Goal: Transaction & Acquisition: Purchase product/service

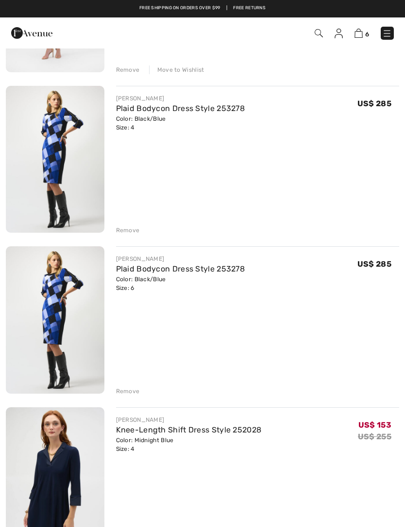
scroll to position [542, 0]
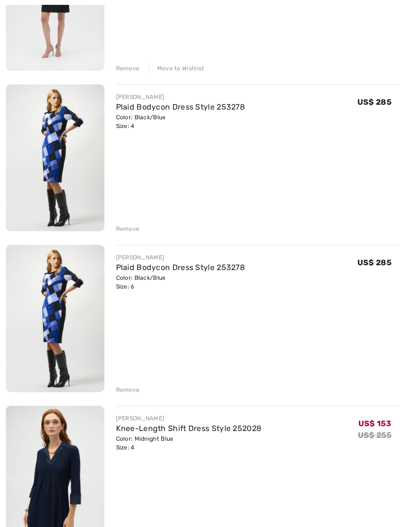
click at [129, 390] on div "Remove" at bounding box center [128, 390] width 24 height 9
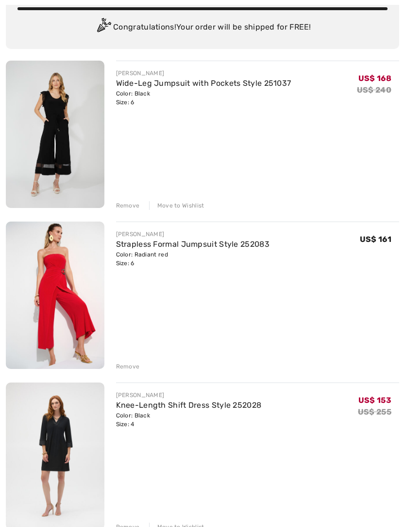
scroll to position [0, 0]
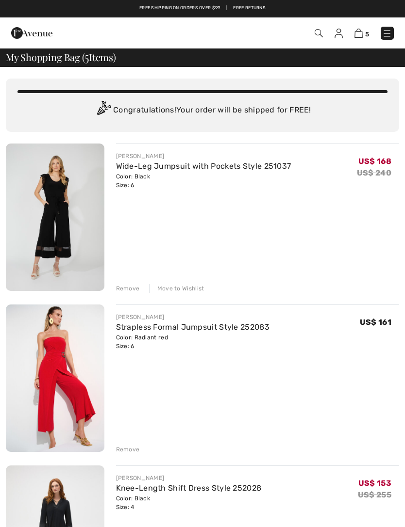
click at [390, 37] on img at bounding box center [387, 34] width 10 height 10
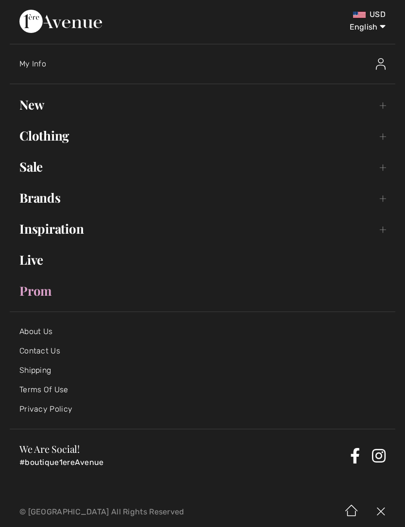
click at [170, 106] on link "New Toggle submenu" at bounding box center [202, 104] width 385 height 21
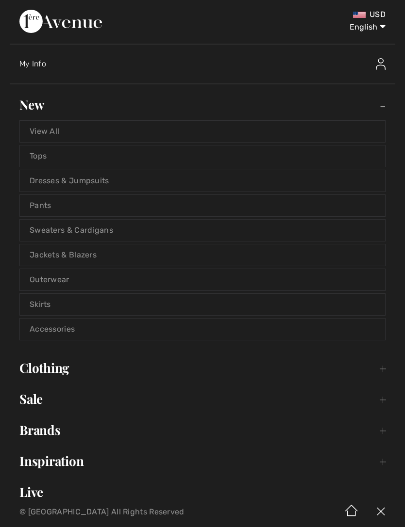
click at [93, 177] on link "Dresses & Jumpsuits" at bounding box center [202, 180] width 365 height 21
click at [274, 185] on link "Dresses & Jumpsuits" at bounding box center [202, 180] width 365 height 21
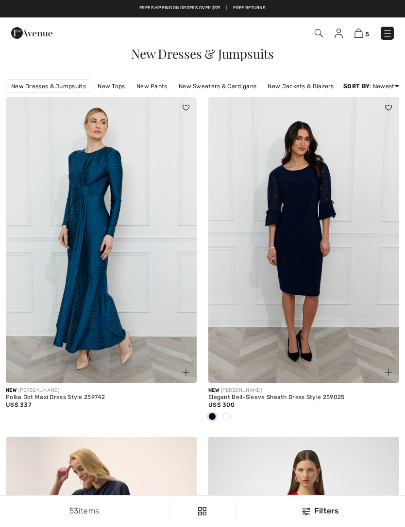
checkbox input "true"
click at [388, 374] on img at bounding box center [388, 372] width 7 height 7
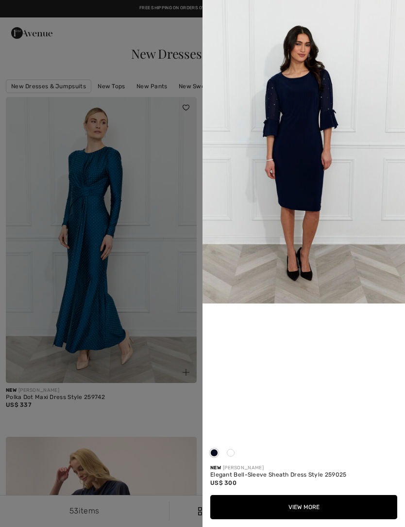
click at [158, 409] on div at bounding box center [202, 263] width 405 height 527
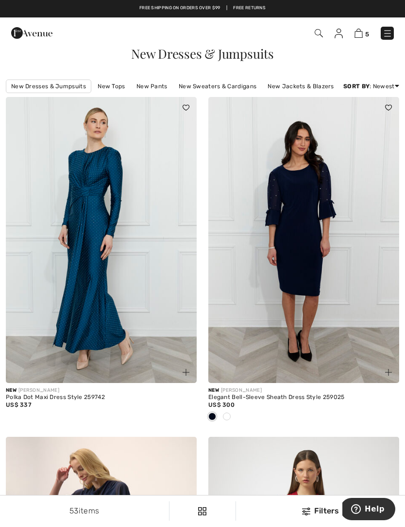
click at [228, 415] on span at bounding box center [227, 417] width 8 height 8
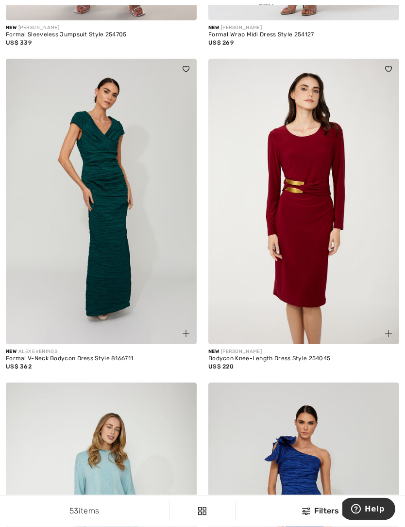
scroll to position [722, 0]
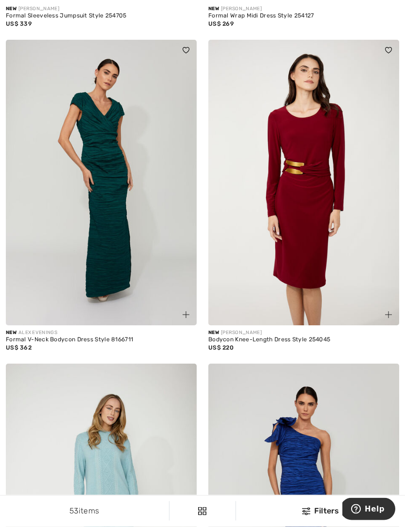
click at [385, 317] on img at bounding box center [388, 315] width 7 height 7
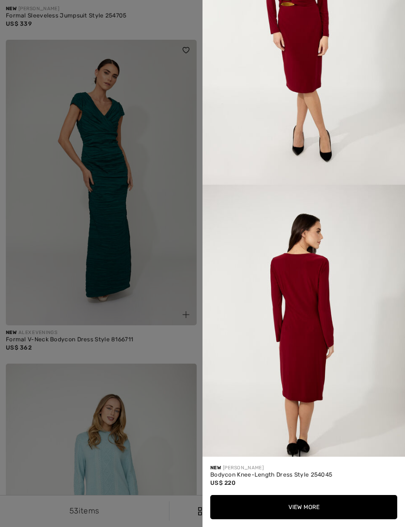
scroll to position [725, 0]
click at [175, 343] on div at bounding box center [202, 263] width 405 height 527
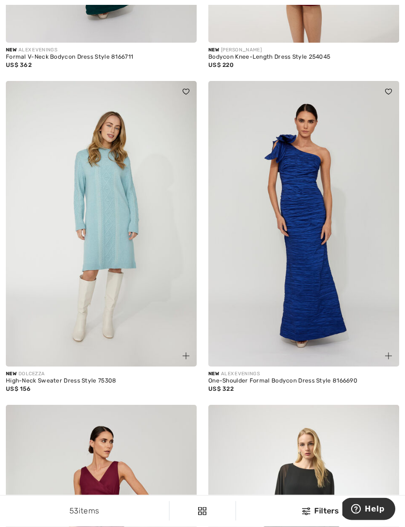
scroll to position [1005, 0]
click at [388, 353] on img at bounding box center [388, 356] width 7 height 7
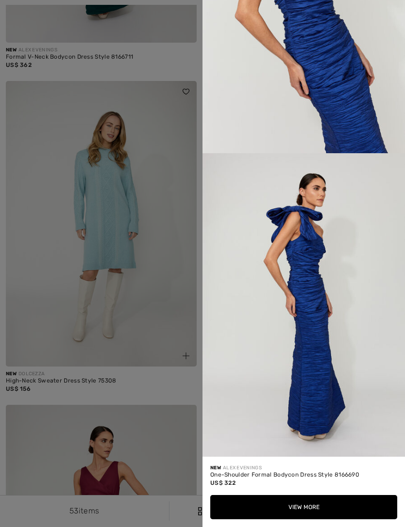
scroll to position [486, 0]
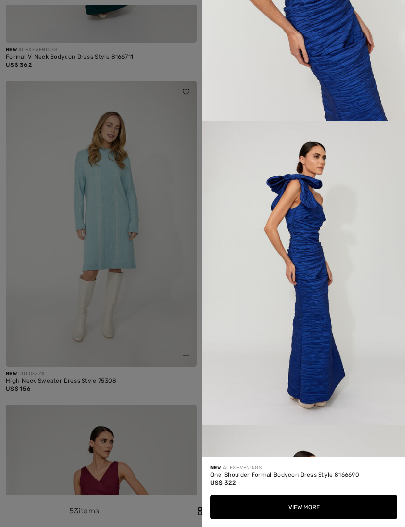
click at [167, 381] on div at bounding box center [202, 263] width 405 height 527
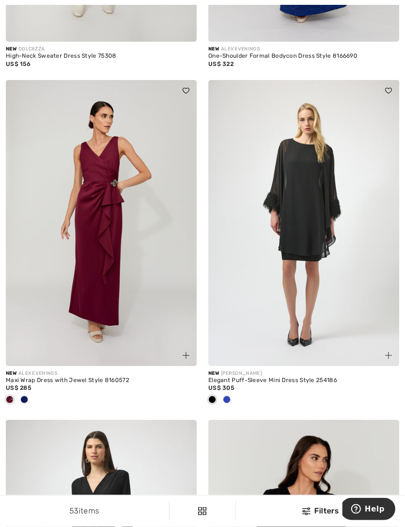
scroll to position [1331, 0]
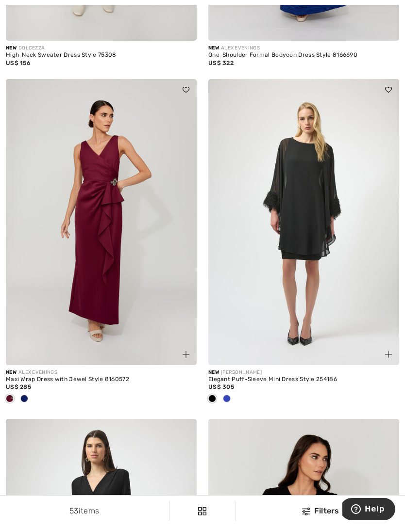
click at [226, 400] on span at bounding box center [227, 399] width 8 height 8
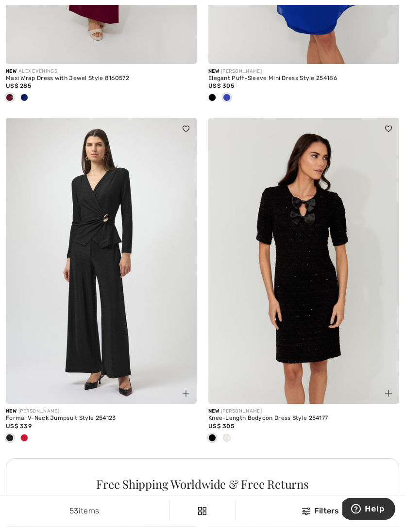
scroll to position [1633, 0]
click at [26, 437] on span at bounding box center [24, 438] width 8 height 8
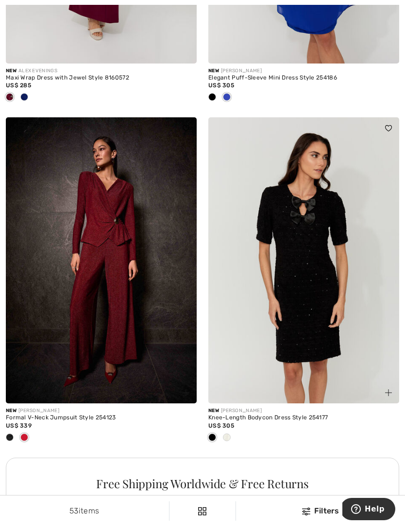
click at [185, 391] on img at bounding box center [185, 393] width 7 height 7
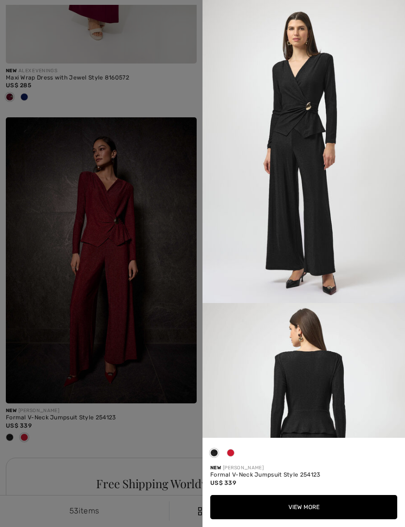
click at [233, 457] on span at bounding box center [231, 453] width 8 height 8
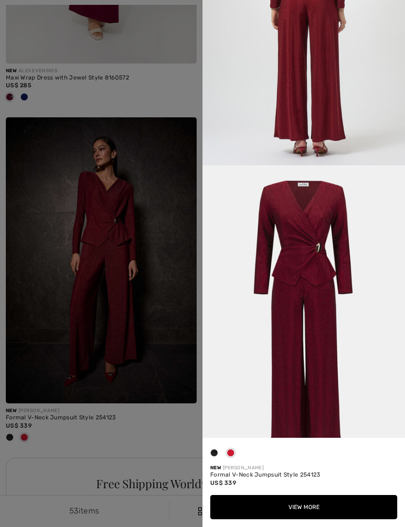
scroll to position [1047, 0]
click at [154, 437] on div at bounding box center [202, 263] width 405 height 527
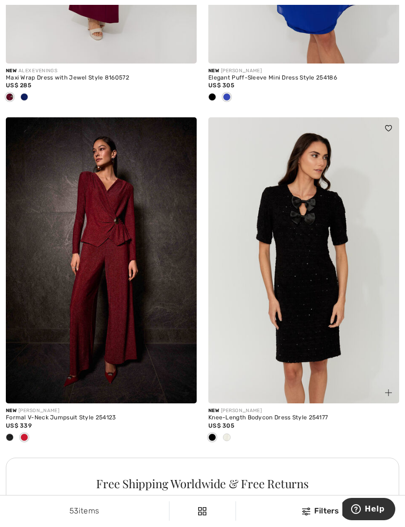
click at [225, 440] on div at bounding box center [226, 438] width 15 height 16
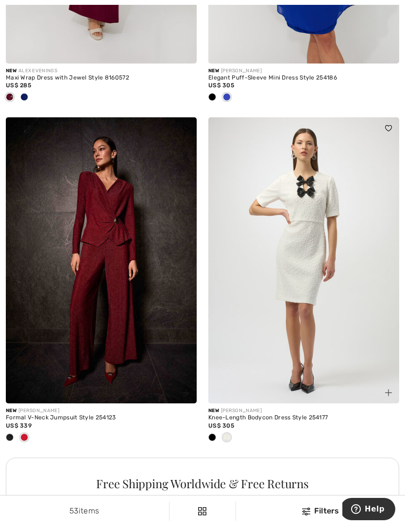
click at [218, 436] on div at bounding box center [212, 438] width 15 height 16
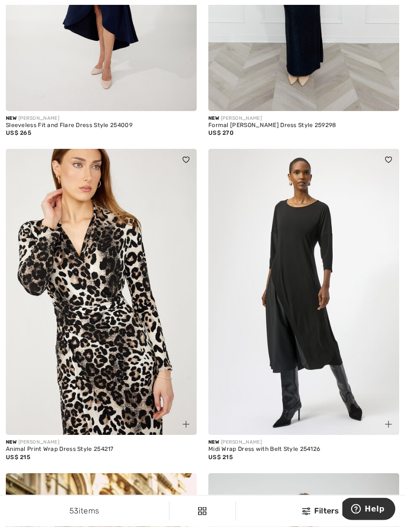
scroll to position [2334, 0]
click at [185, 424] on img at bounding box center [185, 424] width 7 height 7
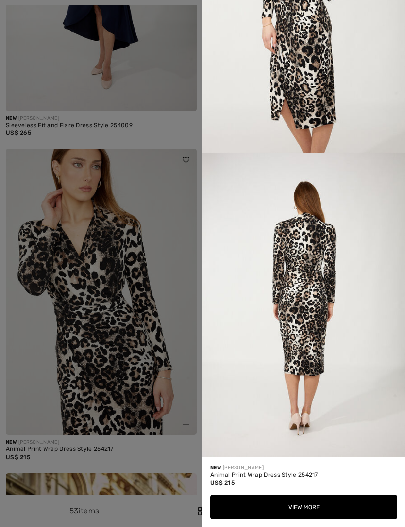
scroll to position [1085, 0]
click at [313, 520] on button "View More" at bounding box center [303, 507] width 187 height 24
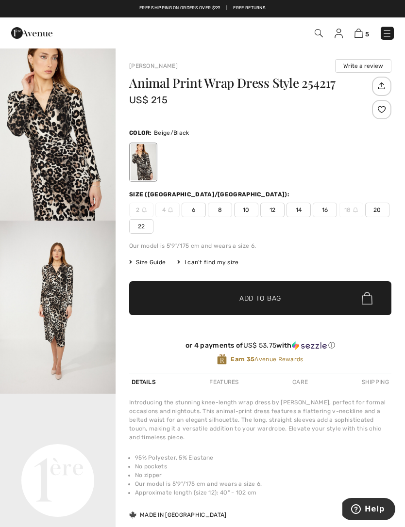
click at [199, 206] on span "6" at bounding box center [193, 210] width 24 height 15
click at [294, 297] on span "✔ Added to Bag Add to Bag" at bounding box center [260, 298] width 262 height 34
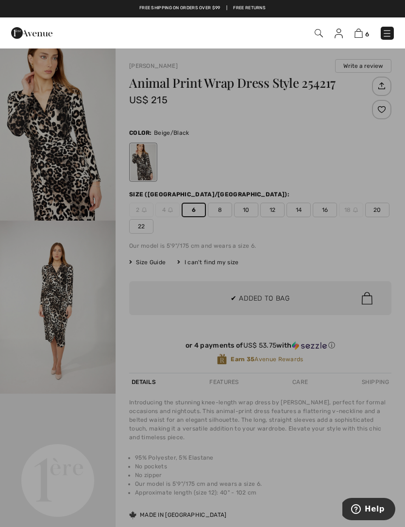
click at [313, 173] on div at bounding box center [202, 263] width 405 height 527
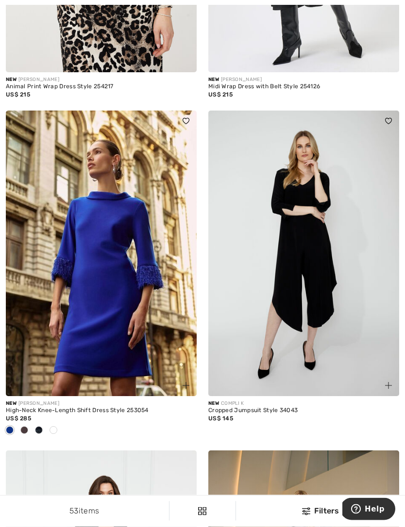
scroll to position [2697, 0]
click at [26, 427] on span at bounding box center [24, 431] width 8 height 8
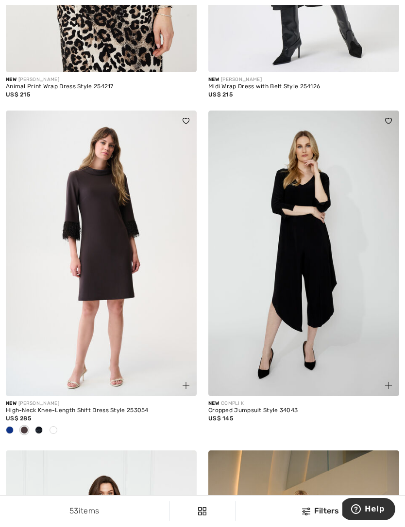
click at [38, 428] on span at bounding box center [39, 431] width 8 height 8
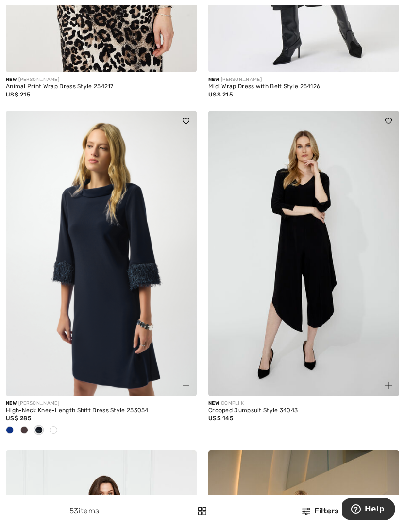
click at [54, 427] on span at bounding box center [53, 431] width 8 height 8
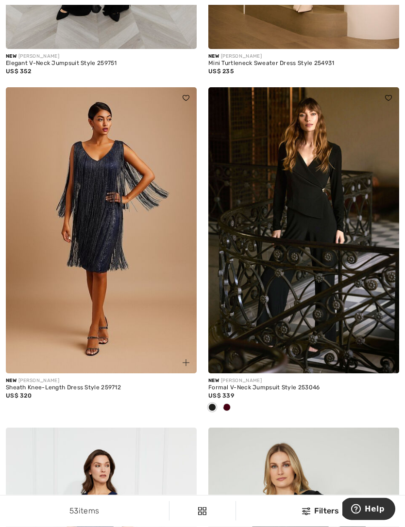
scroll to position [3384, 0]
click at [225, 404] on span at bounding box center [227, 408] width 8 height 8
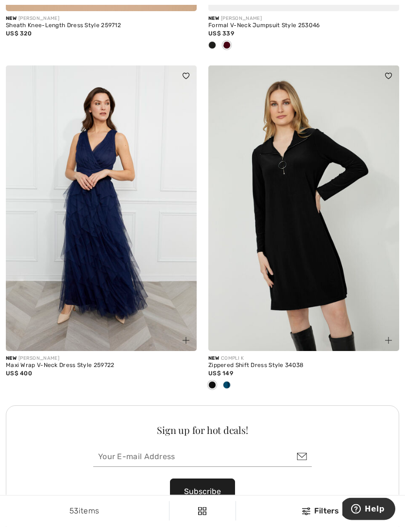
scroll to position [3747, 0]
click at [228, 381] on span at bounding box center [227, 385] width 8 height 8
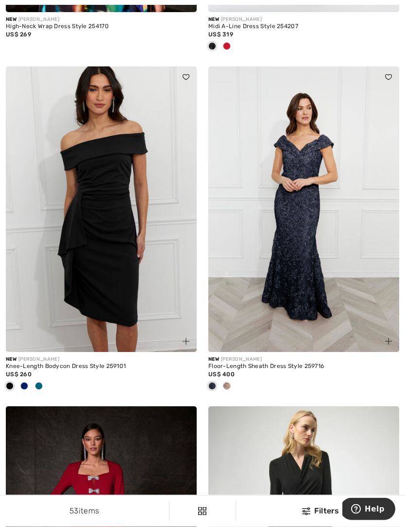
scroll to position [4897, 0]
click at [227, 382] on span at bounding box center [227, 386] width 8 height 8
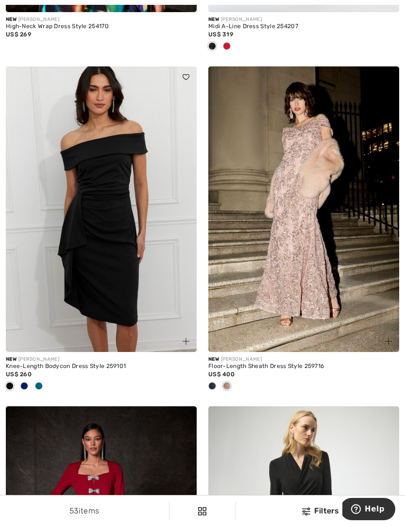
click at [37, 384] on span at bounding box center [39, 386] width 8 height 8
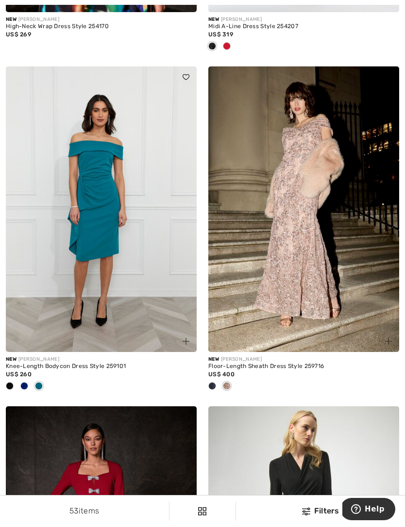
click at [27, 382] on span at bounding box center [24, 386] width 8 height 8
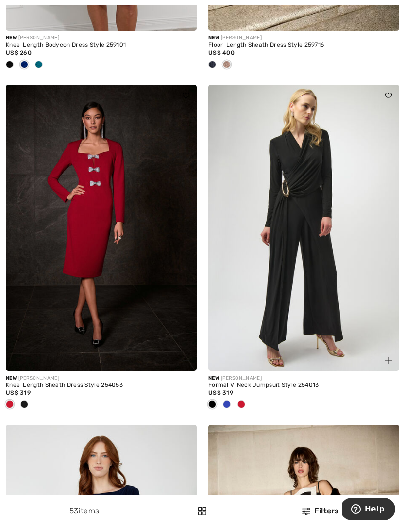
scroll to position [5237, 0]
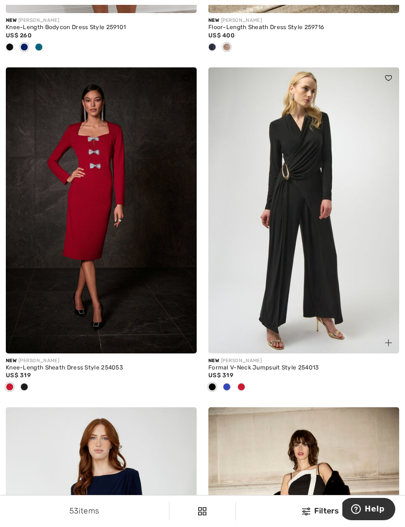
click at [242, 384] on span at bounding box center [241, 387] width 8 height 8
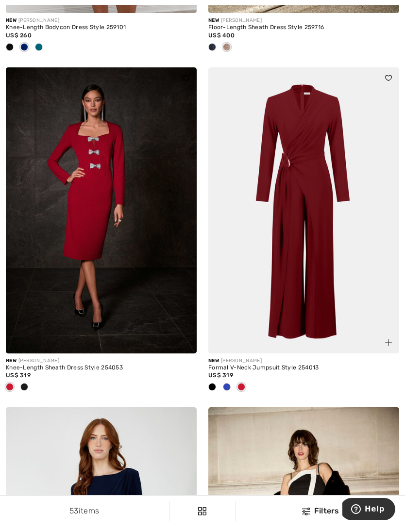
click at [228, 383] on span at bounding box center [227, 387] width 8 height 8
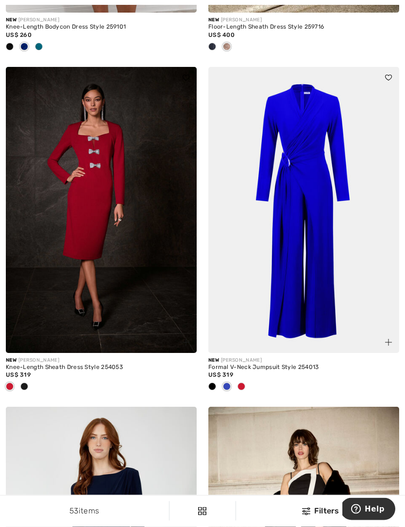
click at [212, 383] on span at bounding box center [212, 387] width 8 height 8
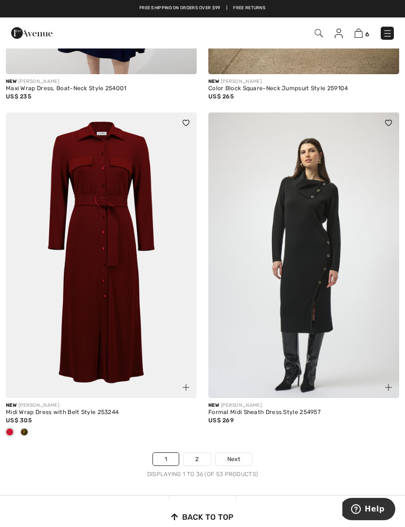
scroll to position [5856, 0]
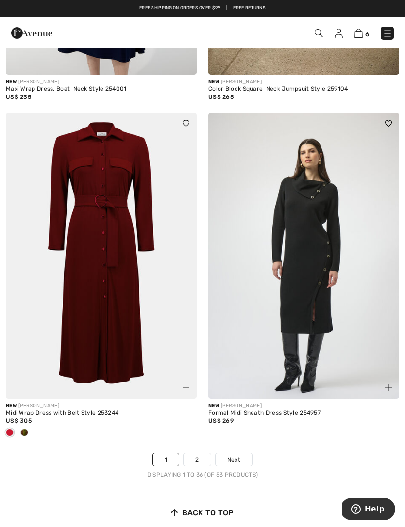
click at [328, 372] on img at bounding box center [303, 256] width 191 height 286
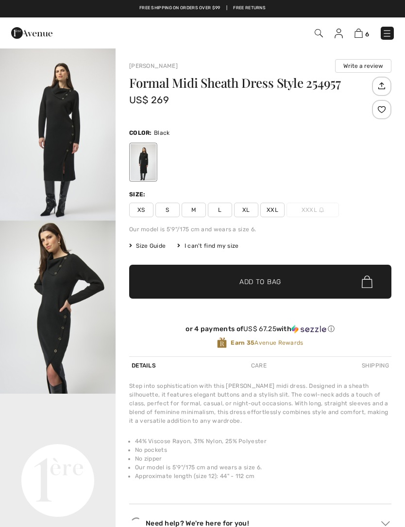
checkbox input "true"
click at [166, 208] on span "S" at bounding box center [167, 210] width 24 height 15
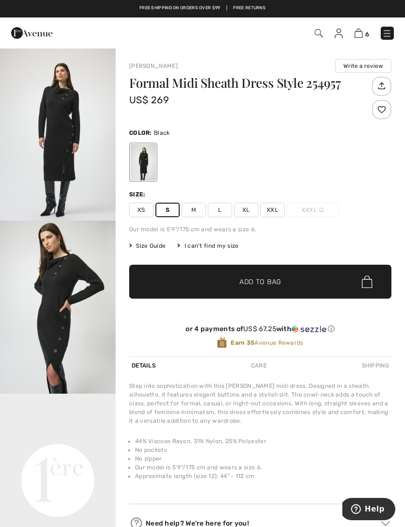
click at [275, 283] on span "Add to Bag" at bounding box center [260, 282] width 42 height 10
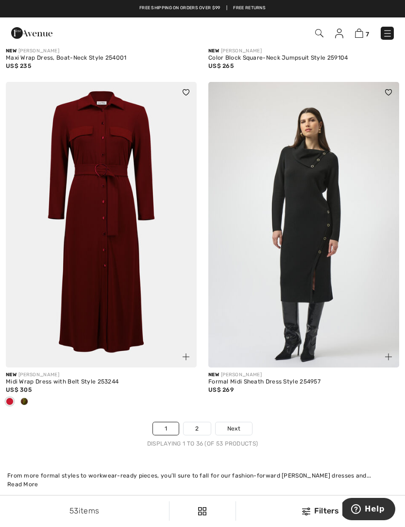
click at [202, 423] on link "2" at bounding box center [196, 429] width 27 height 13
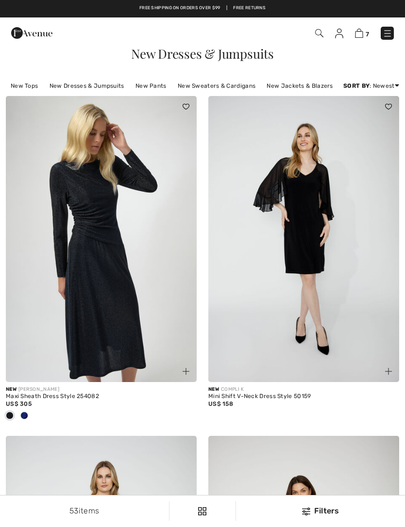
checkbox input "true"
click at [26, 412] on div at bounding box center [24, 417] width 15 height 16
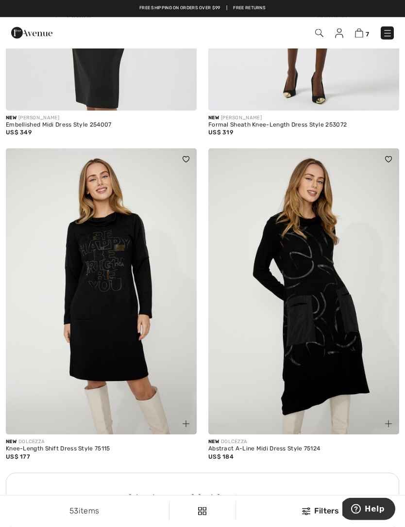
scroll to position [1555, 0]
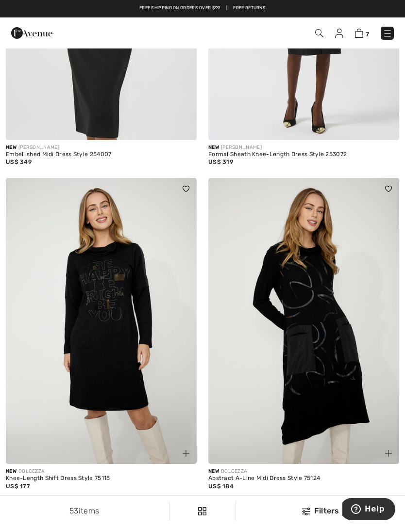
click at [389, 33] on img at bounding box center [387, 34] width 10 height 10
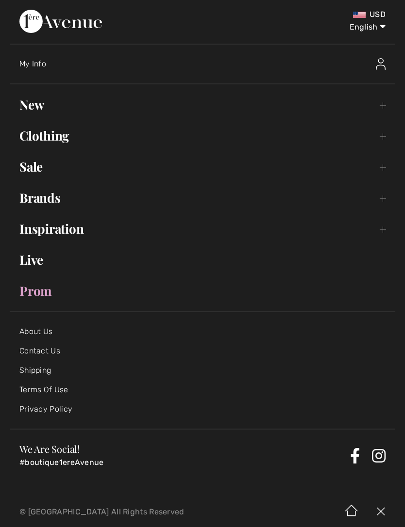
click at [105, 167] on link "Sale Toggle submenu" at bounding box center [202, 166] width 385 height 21
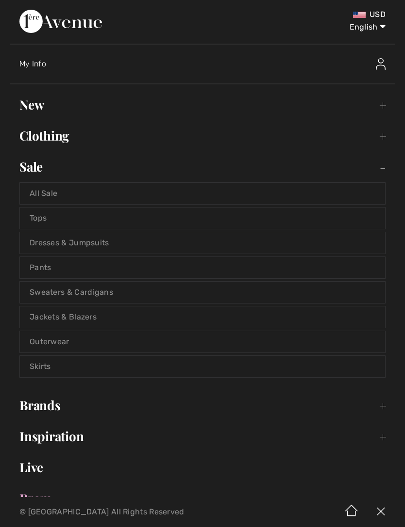
click at [118, 109] on link "New Toggle submenu" at bounding box center [202, 104] width 385 height 21
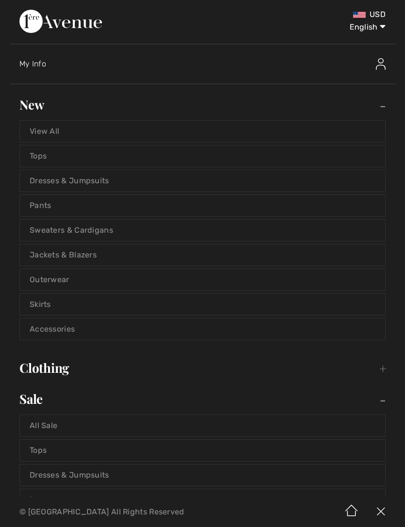
click at [67, 280] on link "Outerwear" at bounding box center [202, 279] width 365 height 21
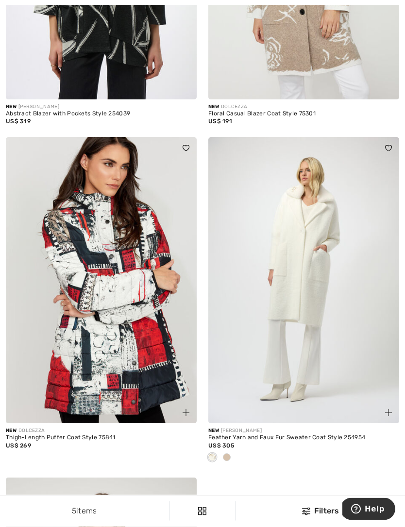
scroll to position [284, 0]
click at [185, 411] on img at bounding box center [185, 413] width 7 height 7
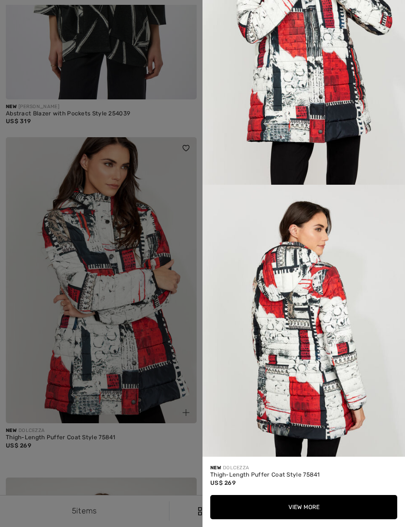
scroll to position [725, 0]
click at [157, 456] on div at bounding box center [202, 263] width 405 height 527
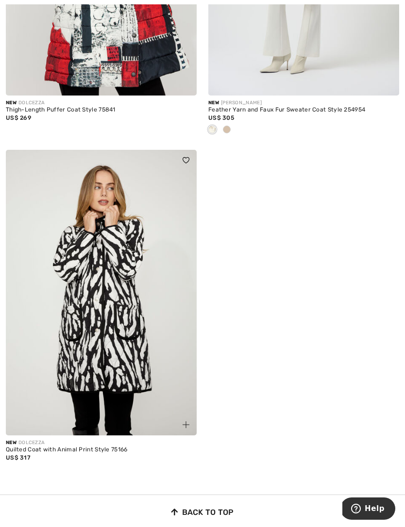
scroll to position [612, 0]
click at [186, 427] on img at bounding box center [185, 425] width 7 height 7
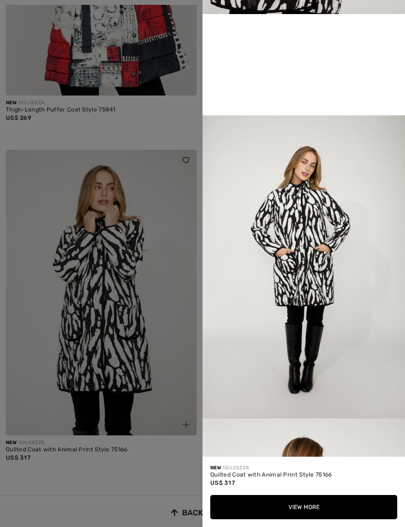
scroll to position [593, 0]
click at [144, 475] on div at bounding box center [202, 263] width 405 height 527
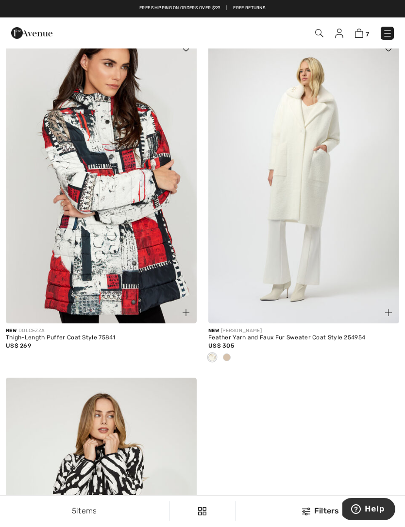
scroll to position [368, 0]
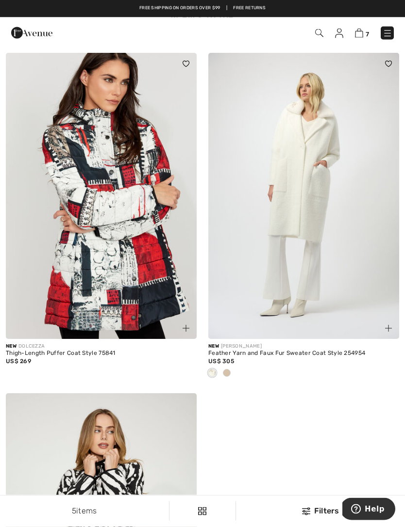
click at [229, 370] on span at bounding box center [227, 374] width 8 height 8
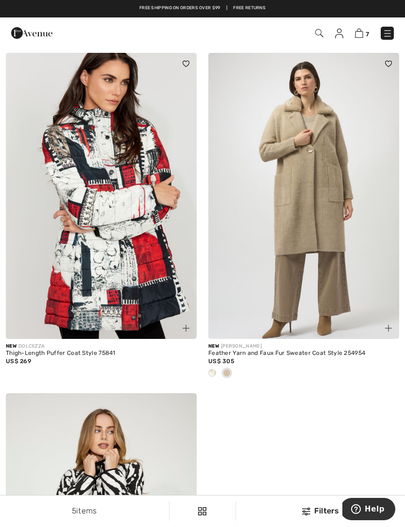
click at [212, 372] on span at bounding box center [212, 373] width 8 height 8
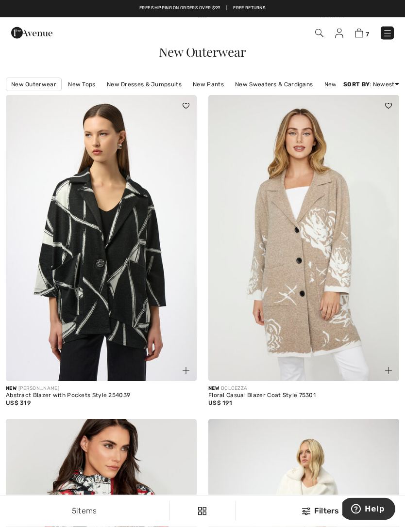
scroll to position [0, 0]
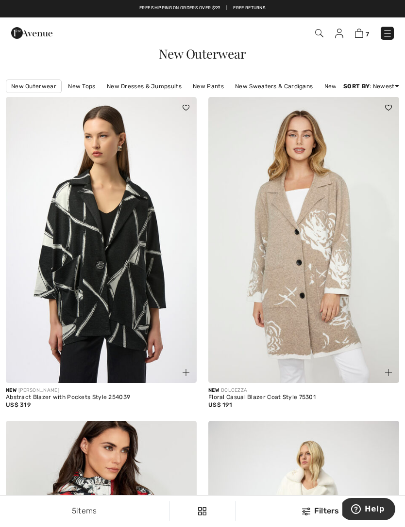
click at [205, 88] on link "New Pants" at bounding box center [208, 86] width 41 height 13
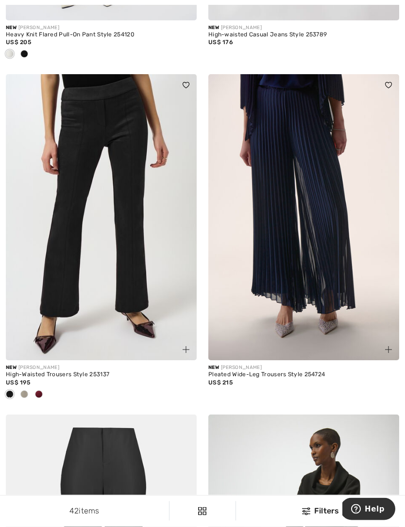
scroll to position [4517, 0]
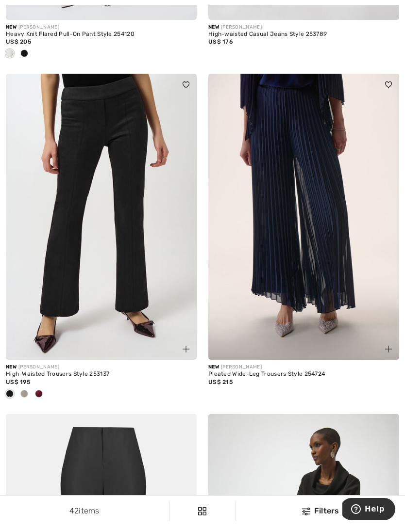
click at [38, 390] on span at bounding box center [39, 394] width 8 height 8
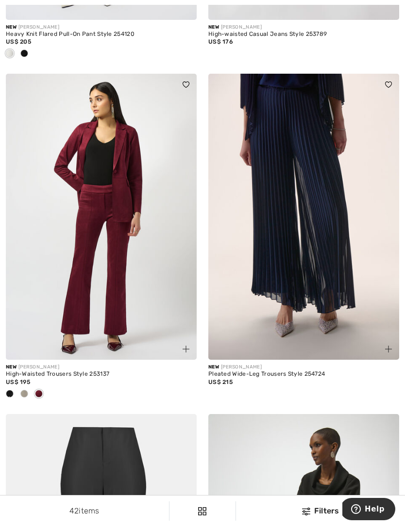
click at [25, 390] on span at bounding box center [24, 394] width 8 height 8
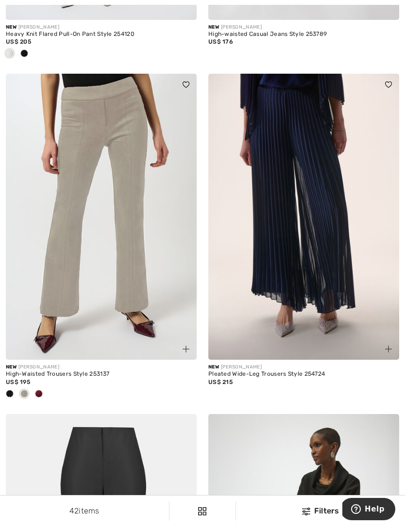
click at [11, 394] on div at bounding box center [9, 395] width 15 height 16
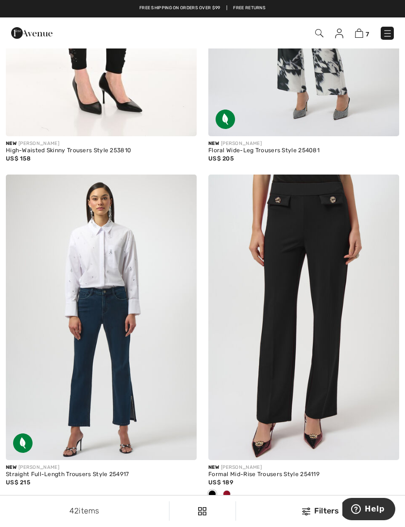
scroll to position [0, 0]
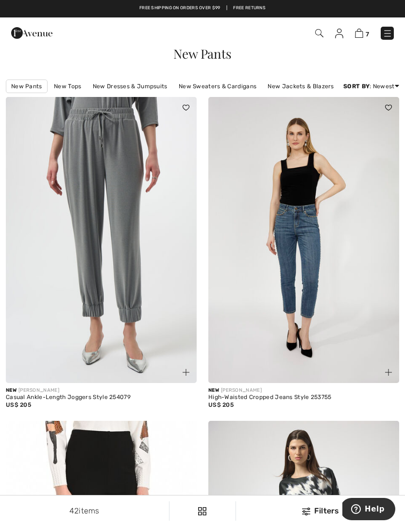
click at [72, 86] on link "New Tops" at bounding box center [67, 86] width 37 height 13
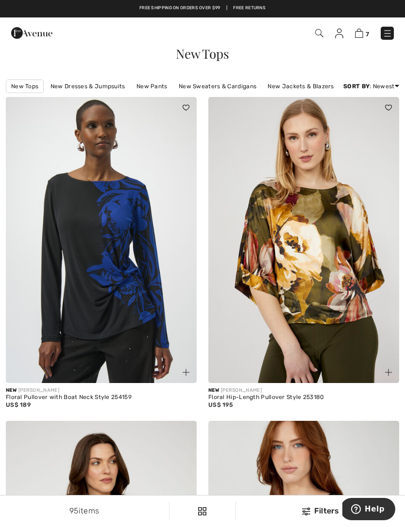
click at [183, 375] on img at bounding box center [185, 372] width 7 height 7
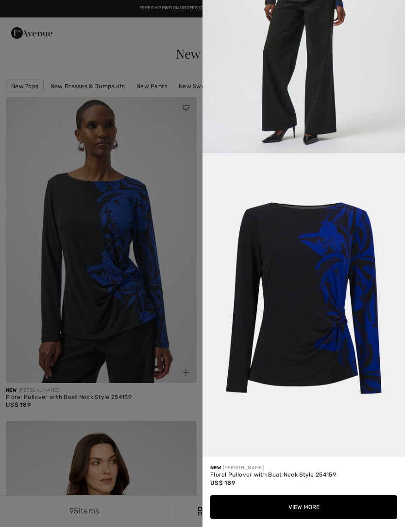
scroll to position [1115, 0]
click at [320, 503] on button "View More" at bounding box center [303, 507] width 187 height 24
click at [300, 499] on button "View More" at bounding box center [303, 507] width 187 height 24
click at [313, 503] on button "View More" at bounding box center [303, 507] width 187 height 24
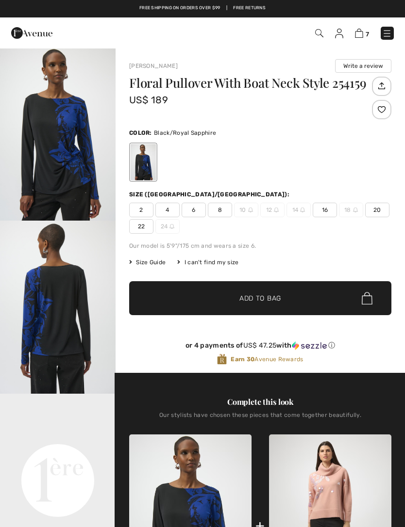
checkbox input "true"
click at [165, 209] on span "4" at bounding box center [167, 210] width 24 height 15
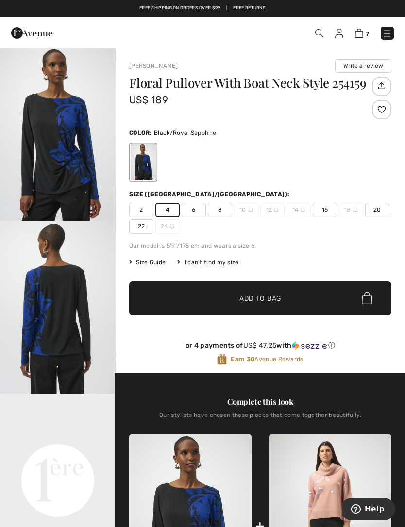
click at [283, 301] on span "✔ Added to Bag Add to Bag" at bounding box center [260, 298] width 262 height 34
click at [306, 167] on div at bounding box center [202, 263] width 405 height 527
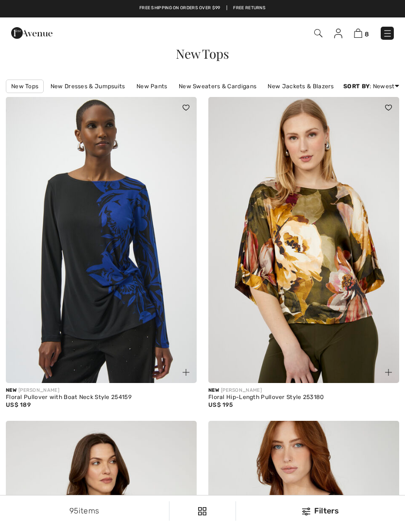
checkbox input "true"
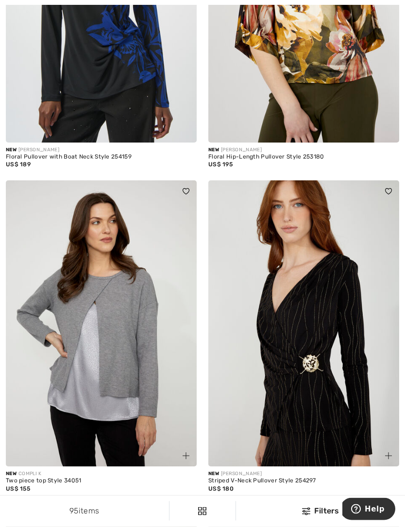
scroll to position [271, 0]
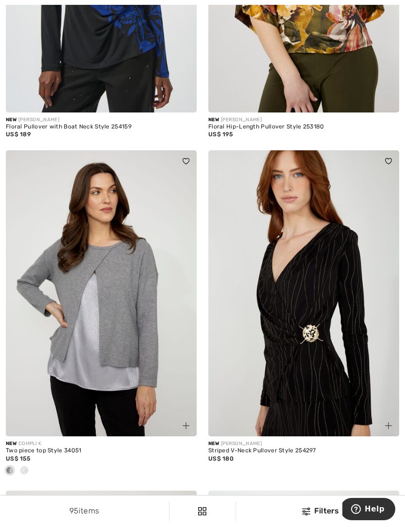
click at [26, 471] on span at bounding box center [24, 471] width 8 height 8
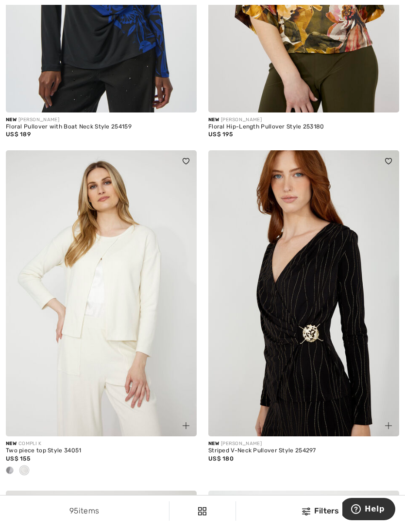
click at [9, 479] on div "New COMPLI K Two piece top Style 34051 US$ 155" at bounding box center [101, 464] width 191 height 54
click at [11, 469] on span at bounding box center [10, 471] width 8 height 8
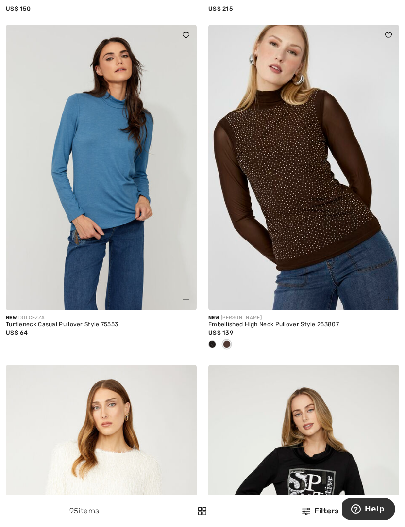
scroll to position [1066, 0]
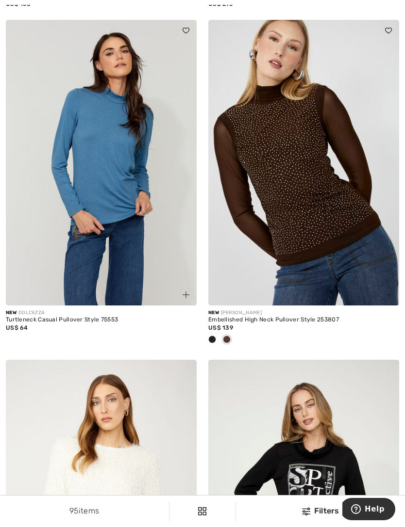
click at [214, 340] on span at bounding box center [212, 340] width 8 height 8
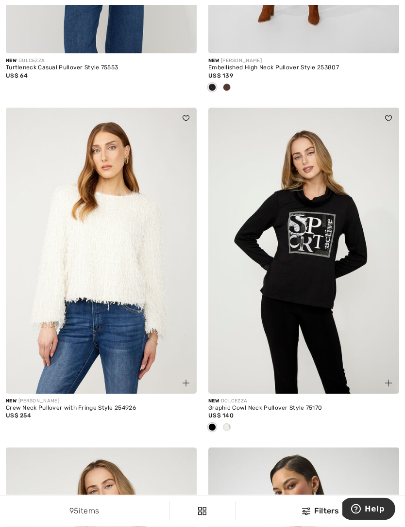
scroll to position [1319, 0]
click at [227, 430] on div at bounding box center [226, 428] width 15 height 16
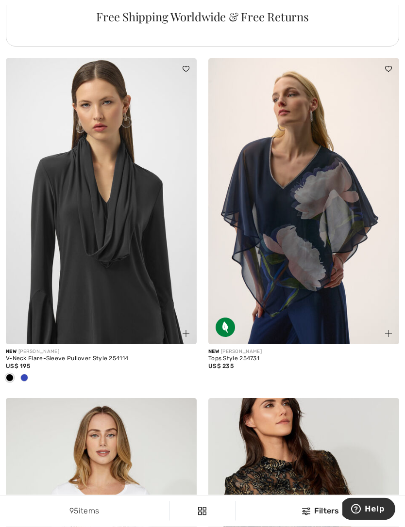
scroll to position [2116, 0]
click at [29, 377] on div at bounding box center [24, 379] width 15 height 16
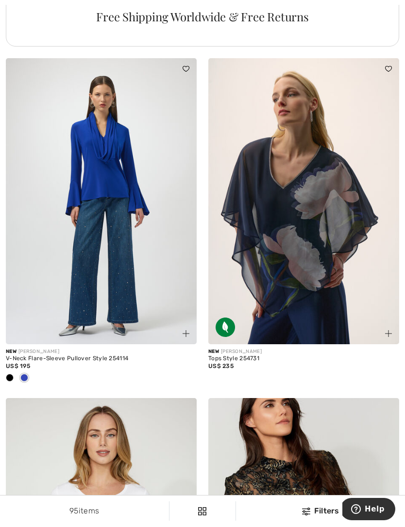
click at [11, 376] on span at bounding box center [10, 378] width 8 height 8
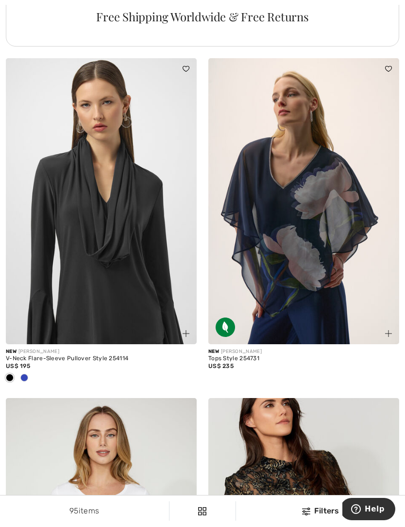
click at [32, 377] on div at bounding box center [101, 379] width 191 height 16
click at [25, 377] on span at bounding box center [24, 378] width 8 height 8
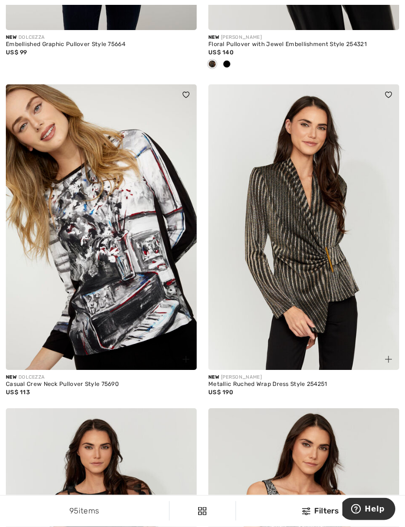
scroll to position [2771, 0]
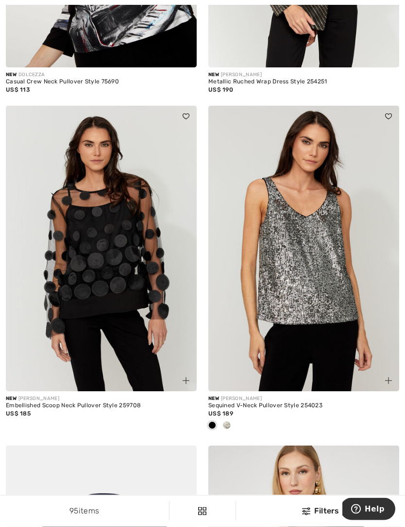
click at [230, 422] on span at bounding box center [227, 426] width 8 height 8
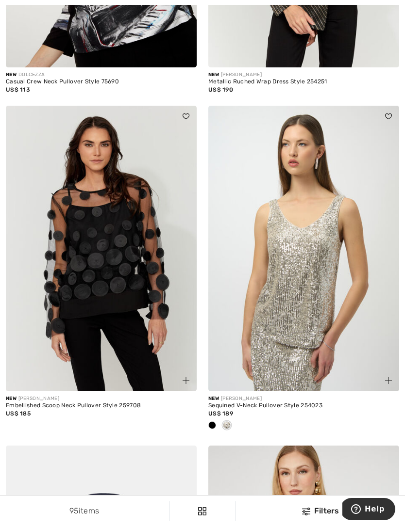
click at [212, 428] on div at bounding box center [212, 426] width 15 height 16
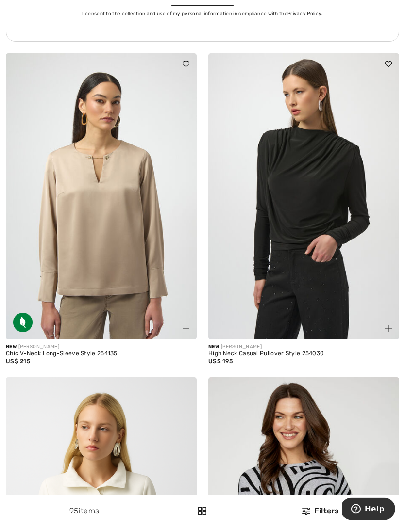
scroll to position [4278, 0]
click at [385, 326] on img at bounding box center [388, 329] width 7 height 7
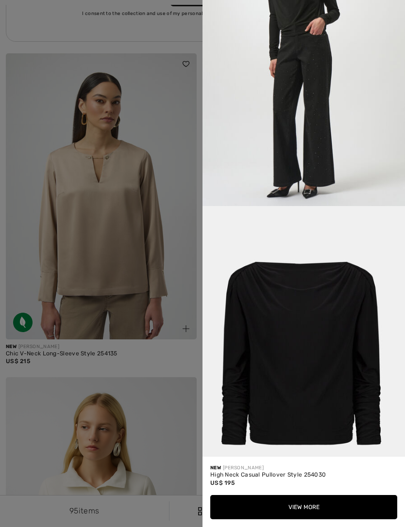
scroll to position [712, 0]
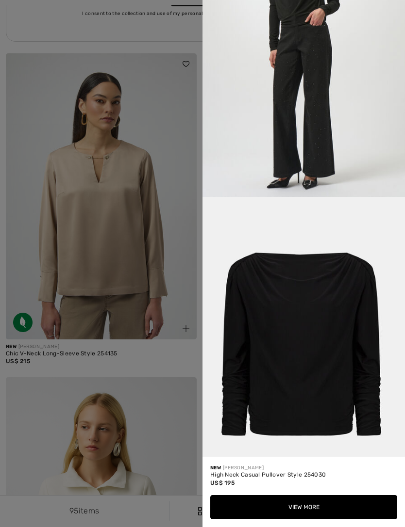
click at [159, 357] on div at bounding box center [202, 263] width 405 height 527
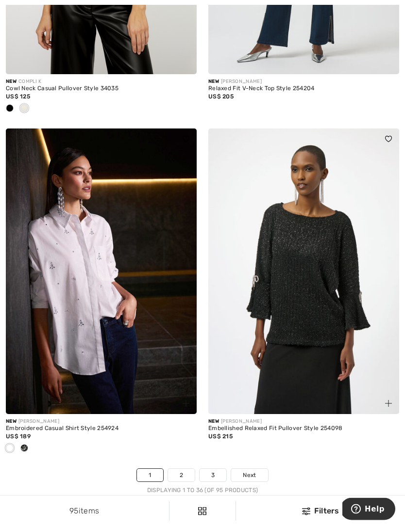
scroll to position [5888, 0]
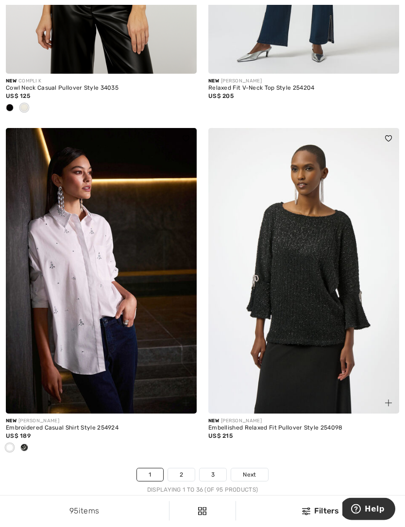
click at [181, 469] on link "2" at bounding box center [181, 475] width 27 height 13
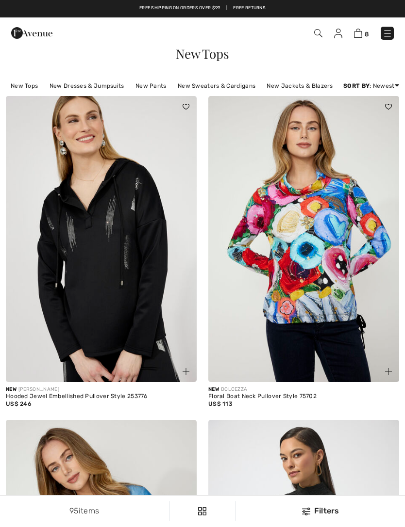
checkbox input "true"
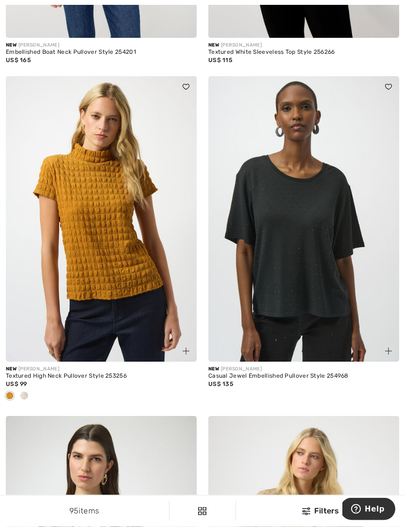
scroll to position [993, 0]
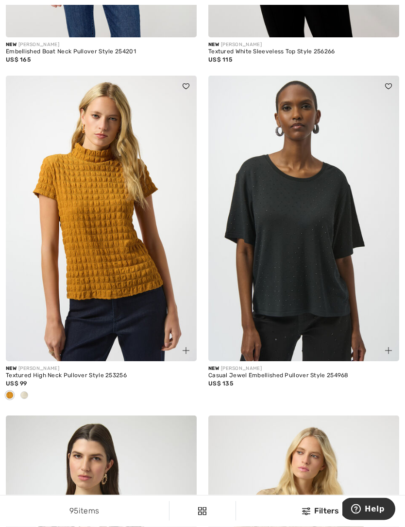
click at [29, 397] on div at bounding box center [24, 397] width 15 height 16
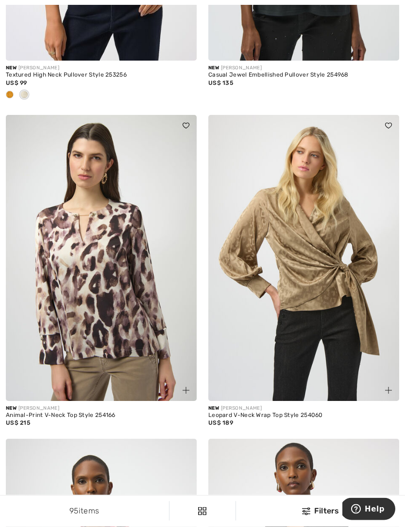
scroll to position [1294, 0]
click at [389, 391] on img at bounding box center [388, 390] width 7 height 7
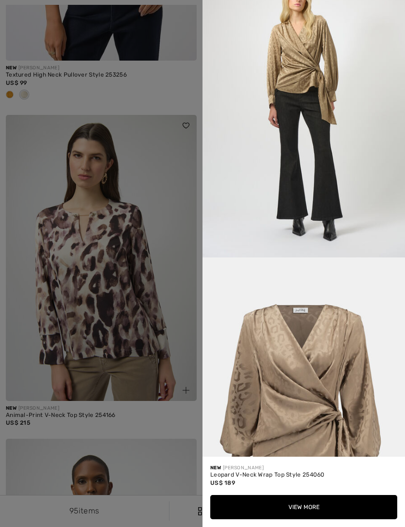
scroll to position [656, 0]
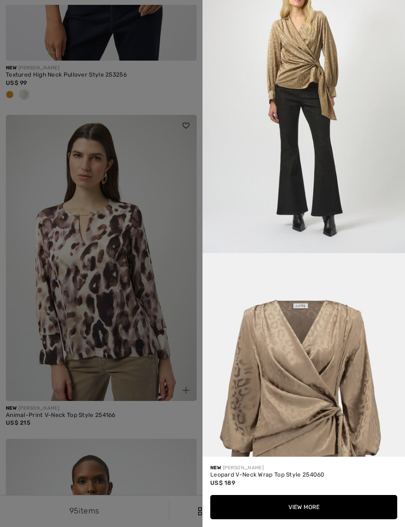
click at [161, 428] on div at bounding box center [202, 263] width 405 height 527
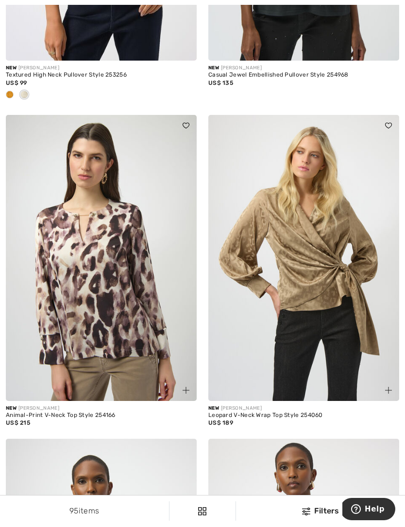
click at [185, 388] on img at bounding box center [185, 390] width 7 height 7
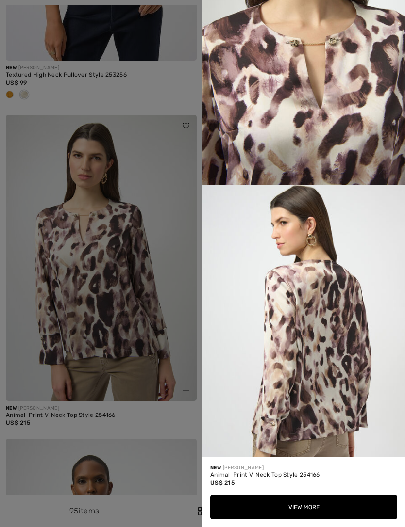
scroll to position [724, 0]
click at [144, 414] on div at bounding box center [202, 263] width 405 height 527
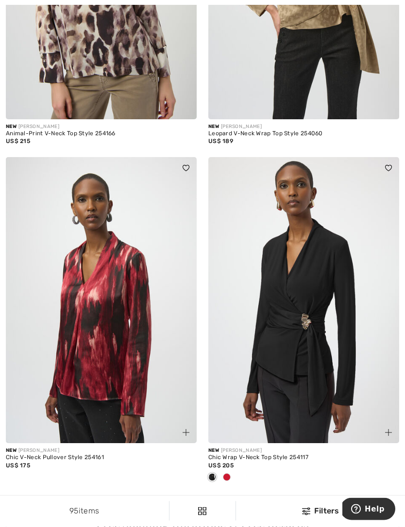
scroll to position [1576, 0]
click at [226, 474] on span at bounding box center [227, 478] width 8 height 8
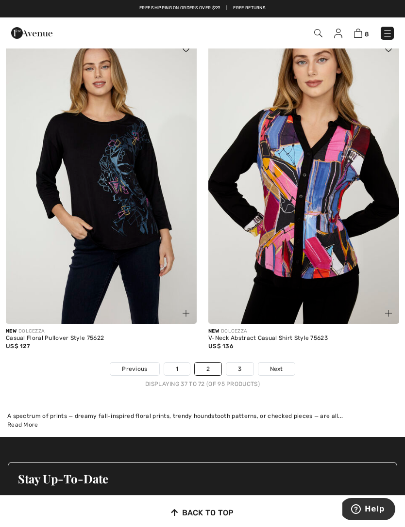
scroll to position [5809, 0]
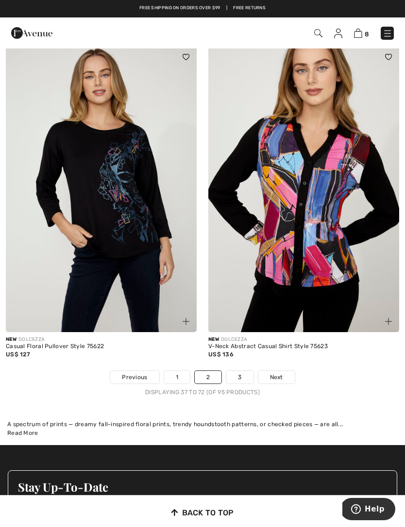
type input "Y"
click at [240, 371] on link "3" at bounding box center [239, 377] width 27 height 13
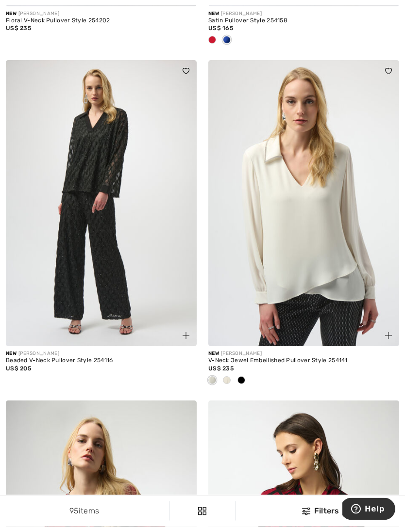
scroll to position [2391, 0]
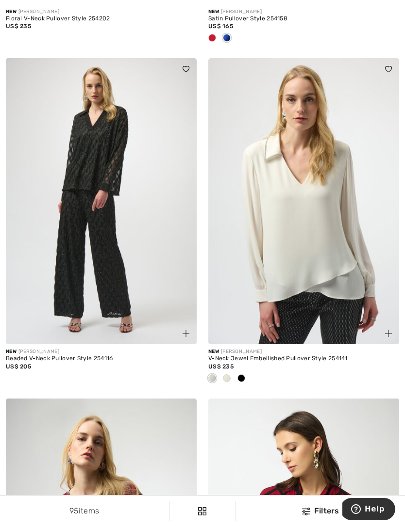
click at [229, 375] on span at bounding box center [227, 379] width 8 height 8
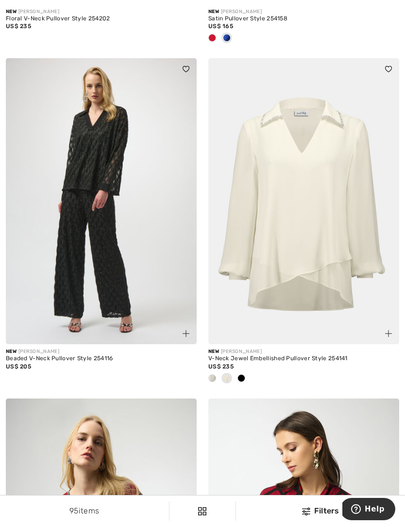
click at [249, 383] on div at bounding box center [303, 379] width 191 height 16
click at [242, 376] on span at bounding box center [241, 379] width 8 height 8
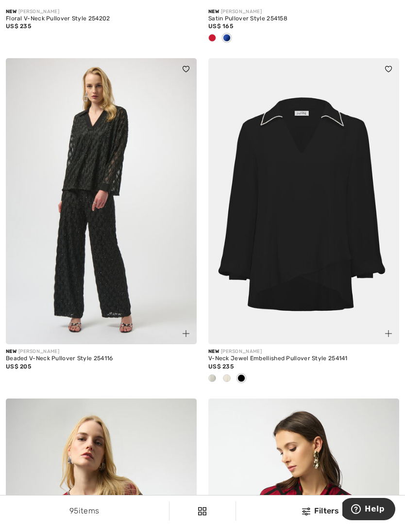
click at [214, 377] on span at bounding box center [212, 379] width 8 height 8
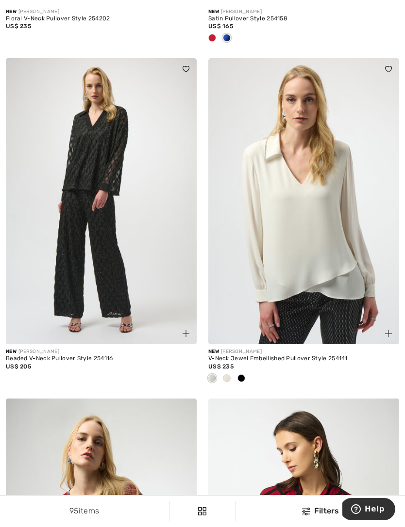
click at [382, 332] on span at bounding box center [388, 334] width 12 height 12
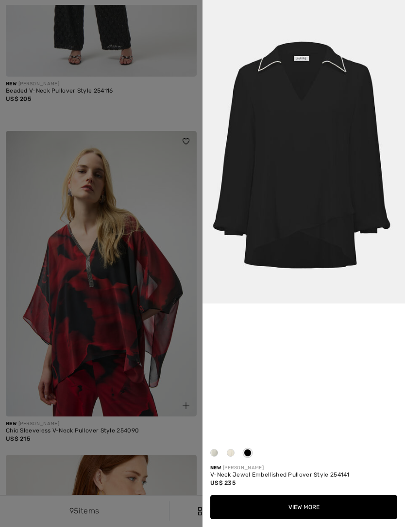
scroll to position [2659, 0]
click at [232, 457] on span at bounding box center [231, 453] width 8 height 8
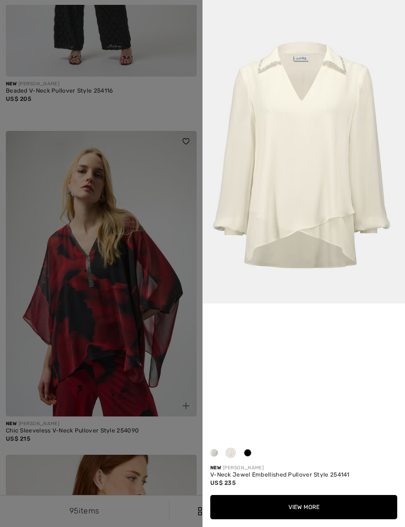
scroll to position [0, 0]
click at [215, 465] on div at bounding box center [214, 455] width 15 height 19
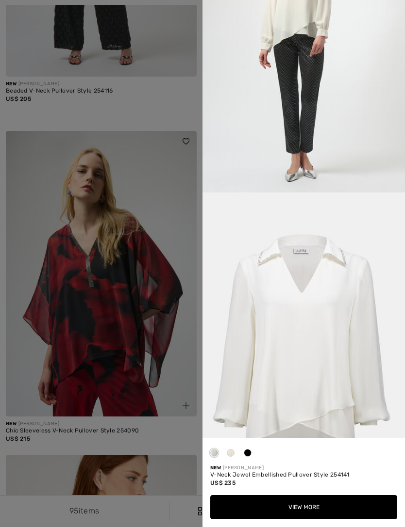
scroll to position [1124, 0]
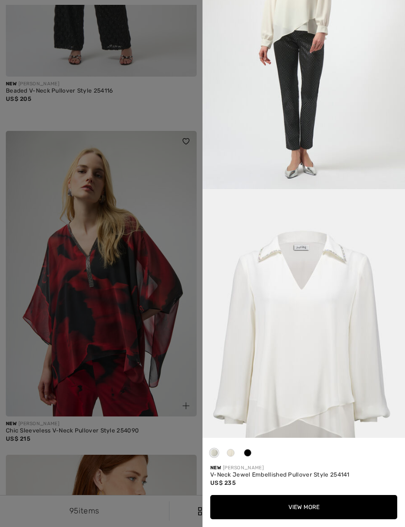
click at [307, 520] on button "View More" at bounding box center [303, 507] width 187 height 24
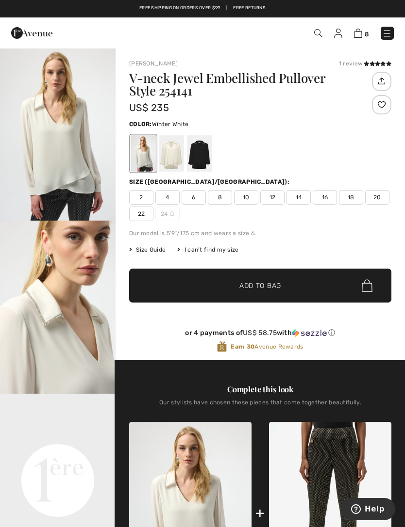
click at [172, 153] on div at bounding box center [171, 153] width 25 height 36
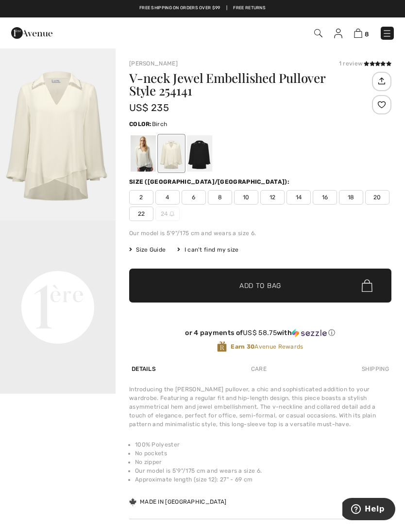
click at [200, 157] on div at bounding box center [199, 153] width 25 height 36
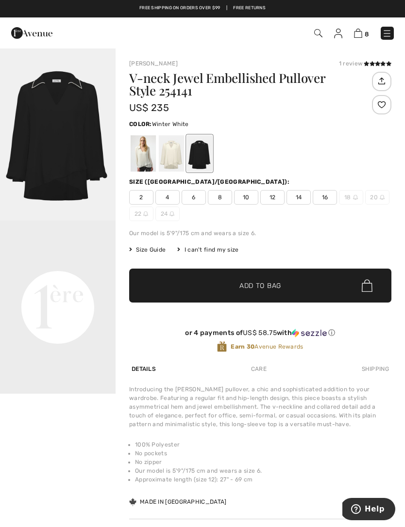
click at [145, 161] on div at bounding box center [143, 153] width 25 height 36
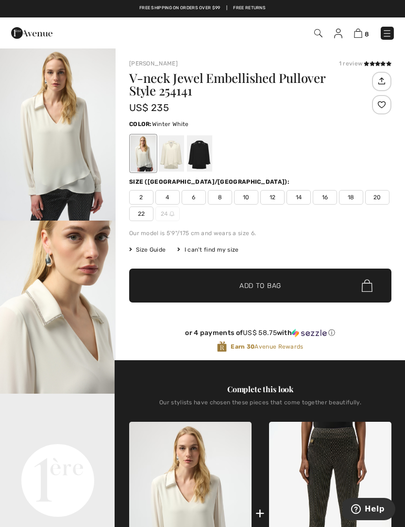
click at [172, 199] on span "4" at bounding box center [167, 197] width 24 height 15
click at [284, 289] on span "✔ Added to Bag Add to Bag" at bounding box center [260, 286] width 262 height 34
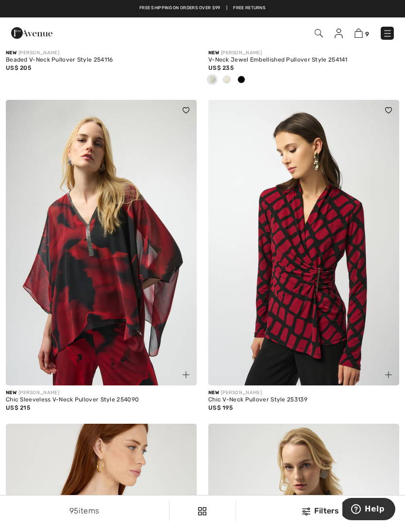
click at [388, 372] on img at bounding box center [388, 375] width 7 height 7
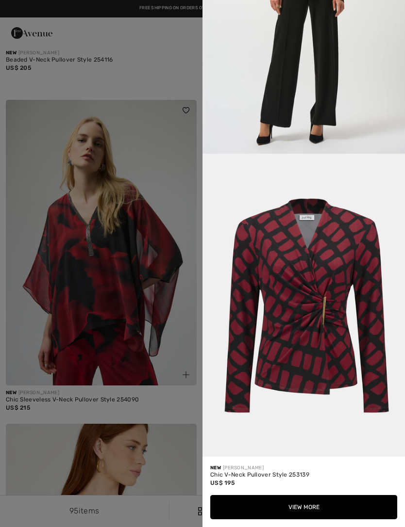
scroll to position [1418, 0]
click at [313, 507] on button "View More" at bounding box center [303, 507] width 187 height 24
click at [314, 506] on button "View More" at bounding box center [303, 507] width 187 height 24
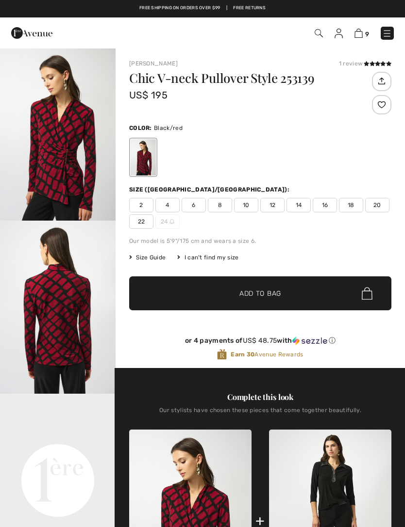
checkbox input "true"
click at [167, 205] on span "4" at bounding box center [167, 205] width 24 height 15
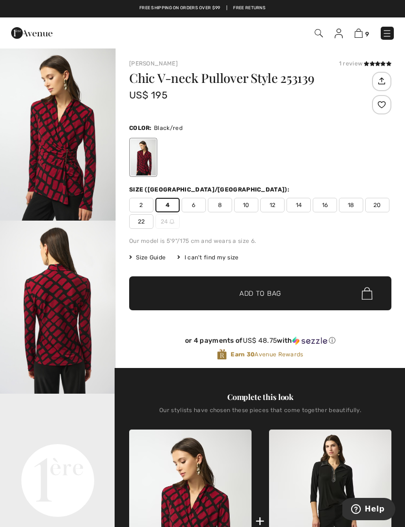
click at [262, 297] on span "Add to Bag" at bounding box center [260, 294] width 42 height 10
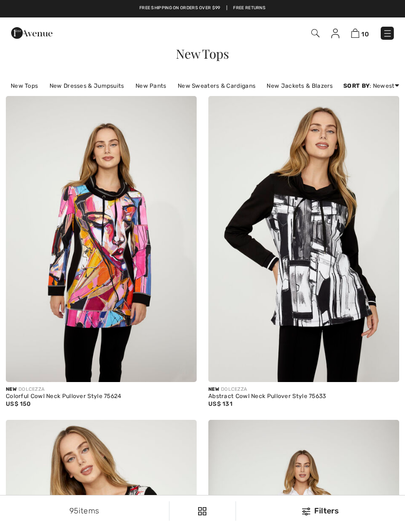
checkbox input "true"
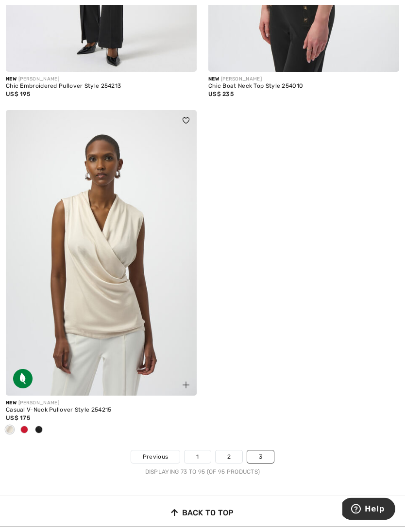
scroll to position [3653, 0]
click at [24, 426] on span at bounding box center [24, 430] width 8 height 8
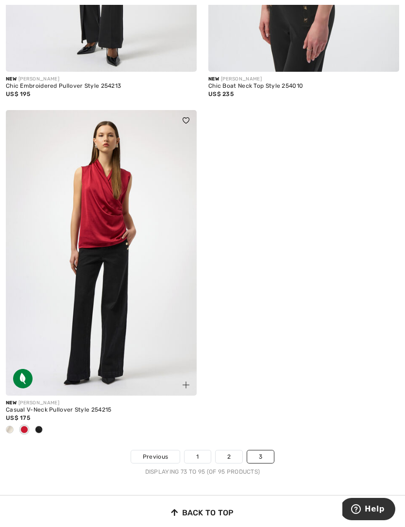
click at [38, 426] on span at bounding box center [39, 430] width 8 height 8
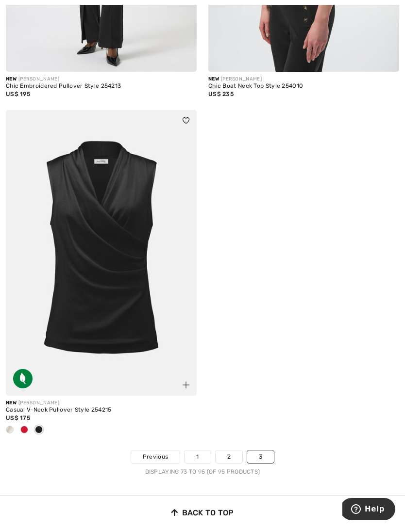
click at [24, 426] on span at bounding box center [24, 430] width 8 height 8
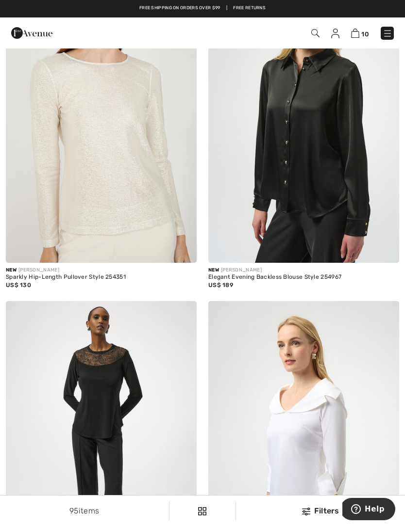
scroll to position [3133, 0]
